Goal: Task Accomplishment & Management: Complete application form

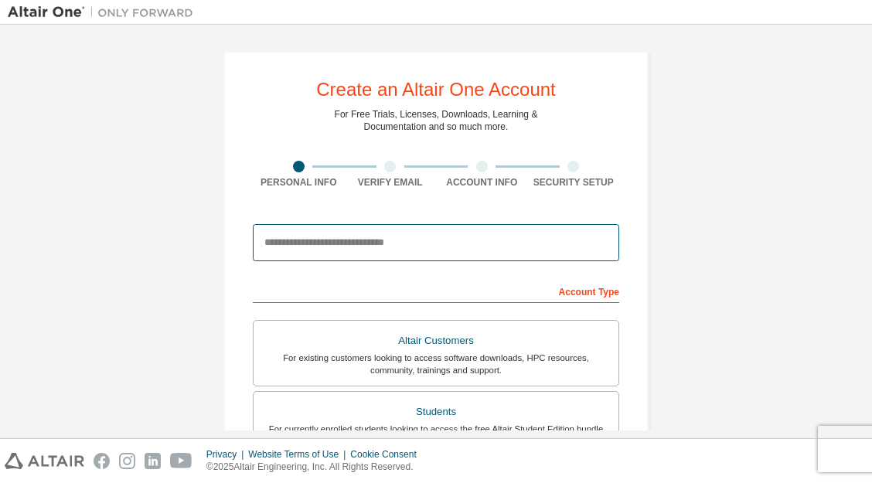
click at [331, 246] on input "email" at bounding box center [436, 242] width 366 height 37
type input "**********"
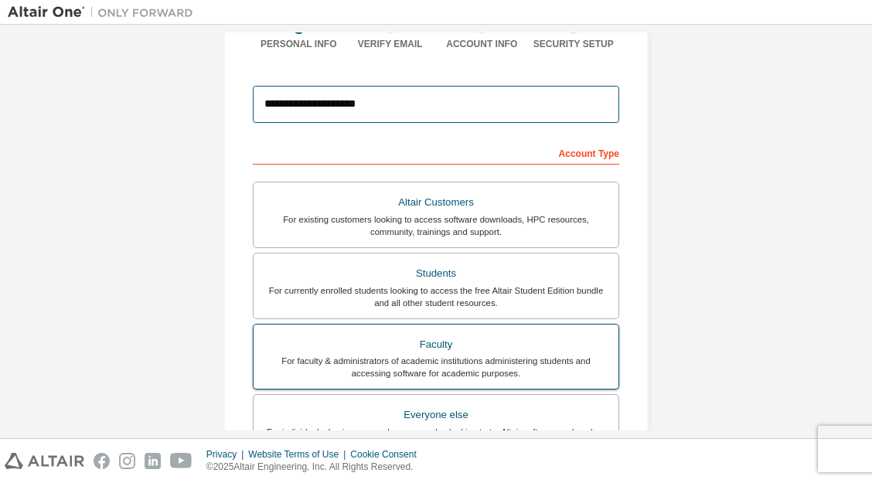
scroll to position [138, 0]
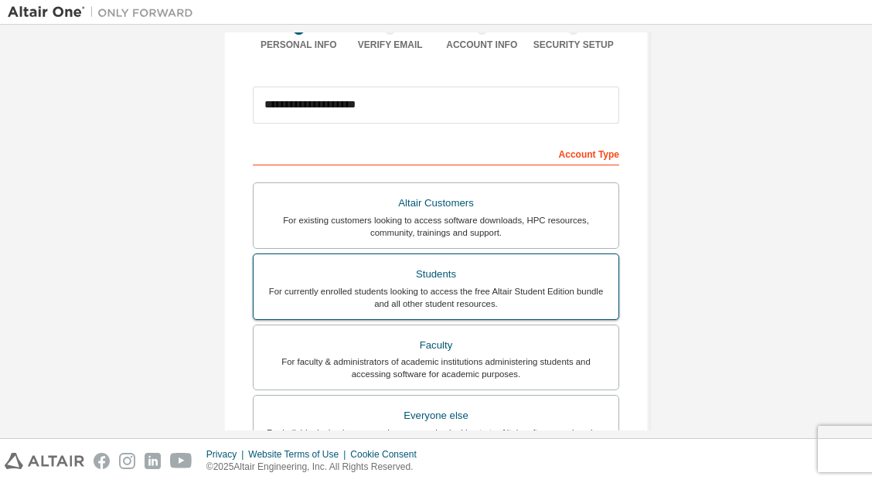
click at [453, 277] on div "Students" at bounding box center [436, 275] width 346 height 22
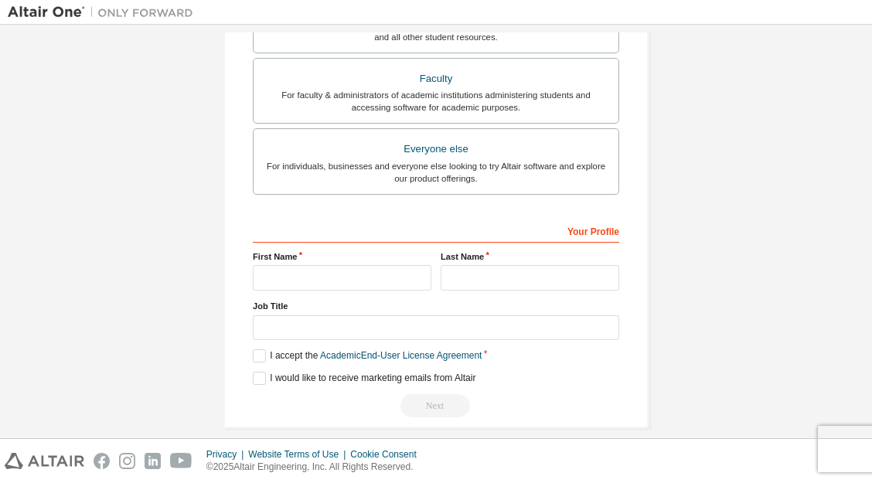
scroll to position [420, 0]
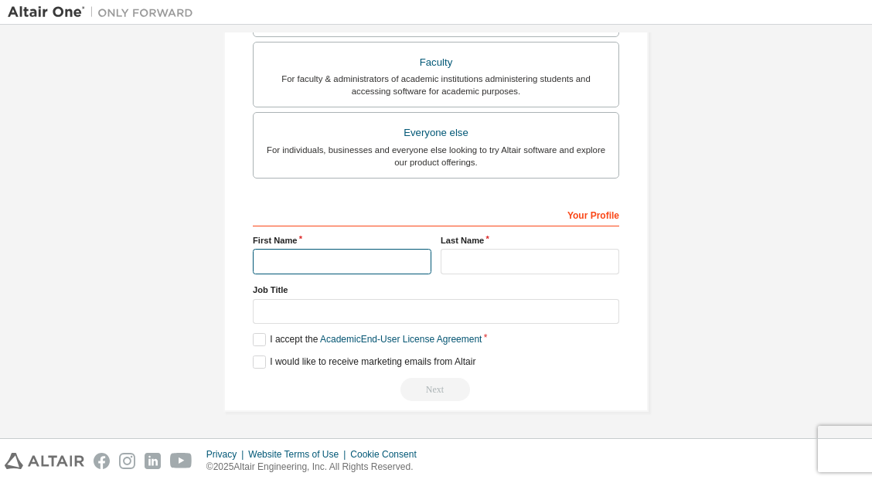
click at [315, 258] on input "text" at bounding box center [342, 262] width 179 height 26
type input "********"
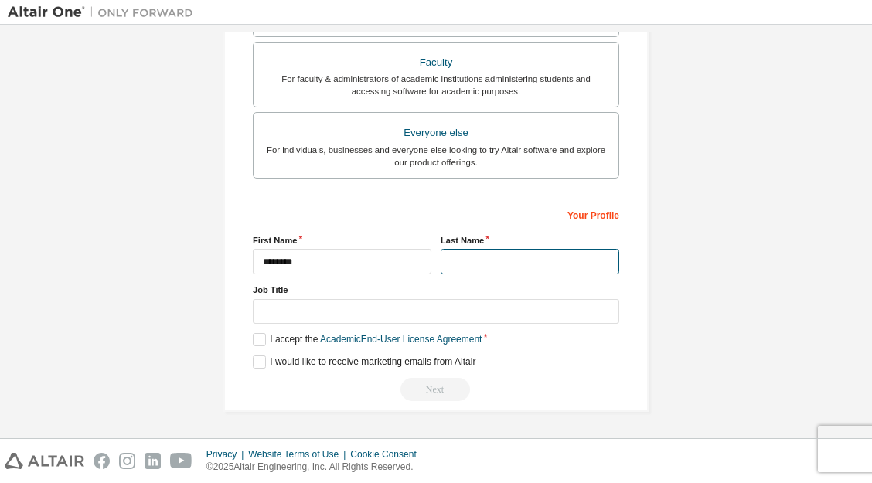
click at [465, 253] on input "text" at bounding box center [530, 262] width 179 height 26
type input "******"
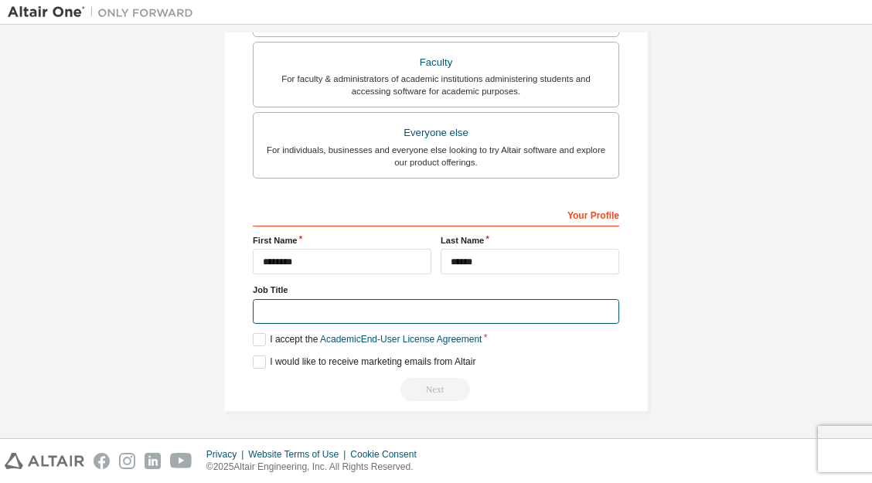
click at [310, 313] on input "text" at bounding box center [436, 312] width 366 height 26
type input "*"
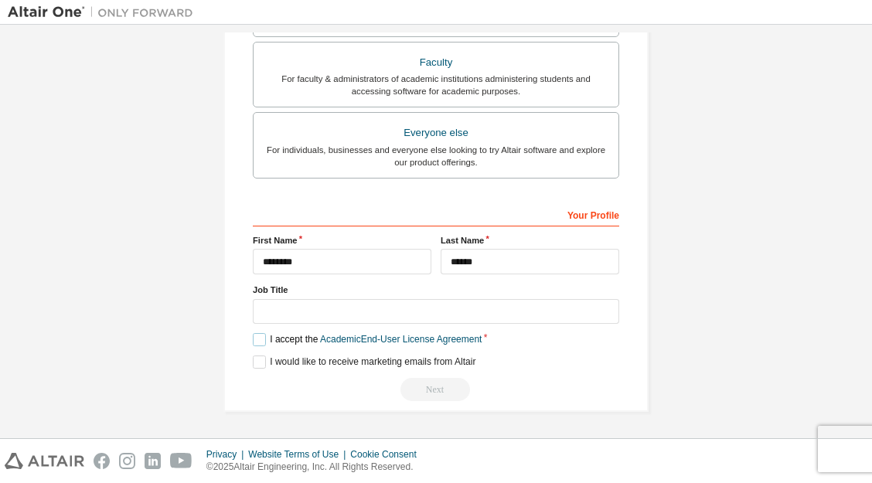
click at [254, 338] on label "I accept the Academic End-User License Agreement" at bounding box center [367, 339] width 229 height 13
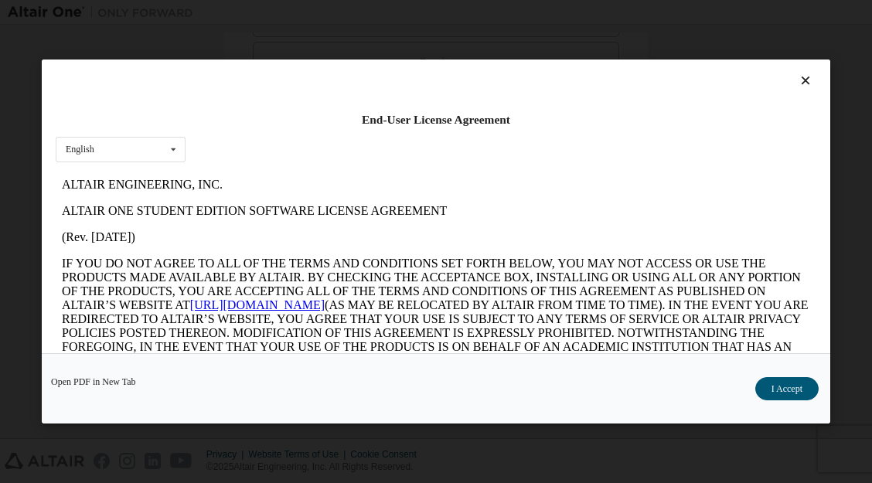
scroll to position [0, 0]
click at [788, 377] on button "I Accept" at bounding box center [786, 388] width 63 height 23
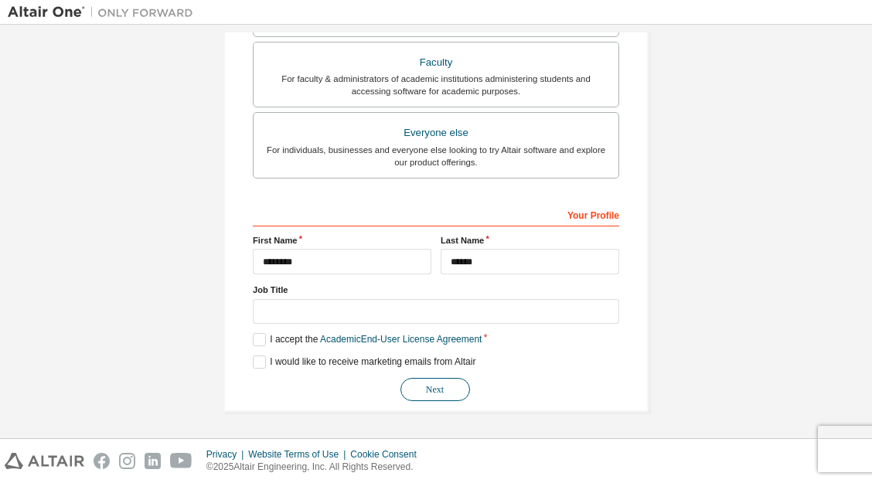
click at [428, 393] on button "Next" at bounding box center [435, 389] width 70 height 23
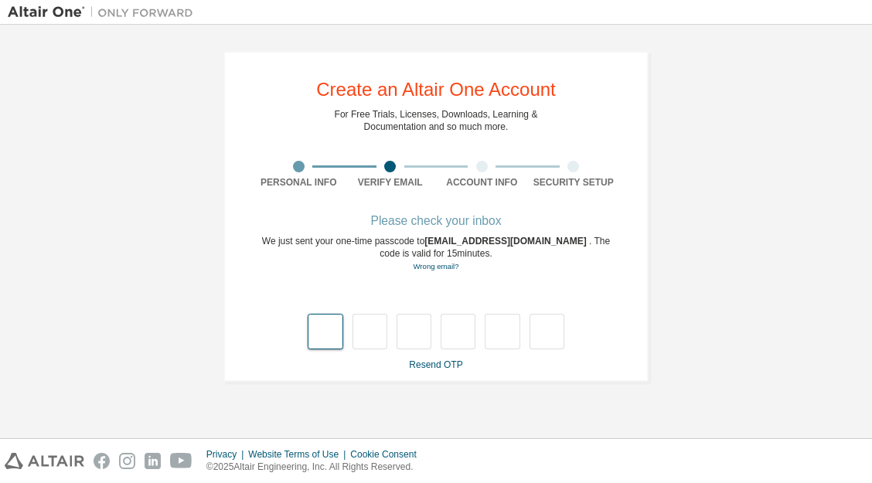
type input "*"
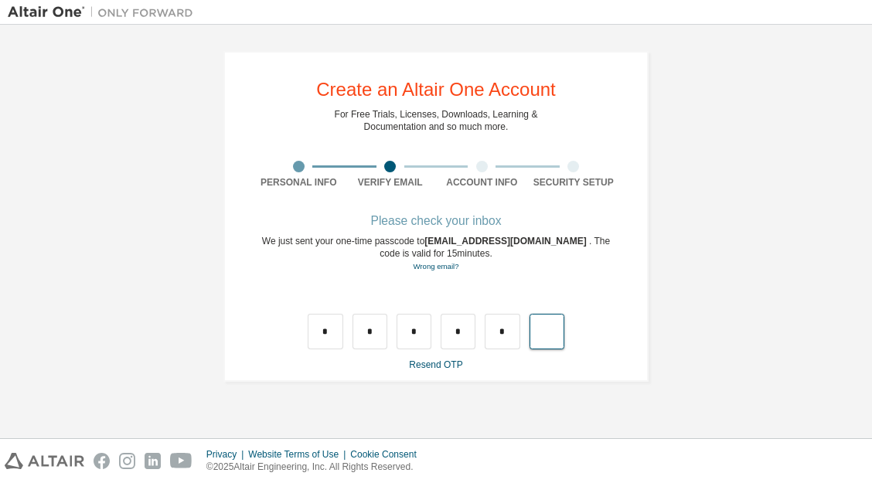
type input "*"
